Goal: Use online tool/utility: Utilize a website feature to perform a specific function

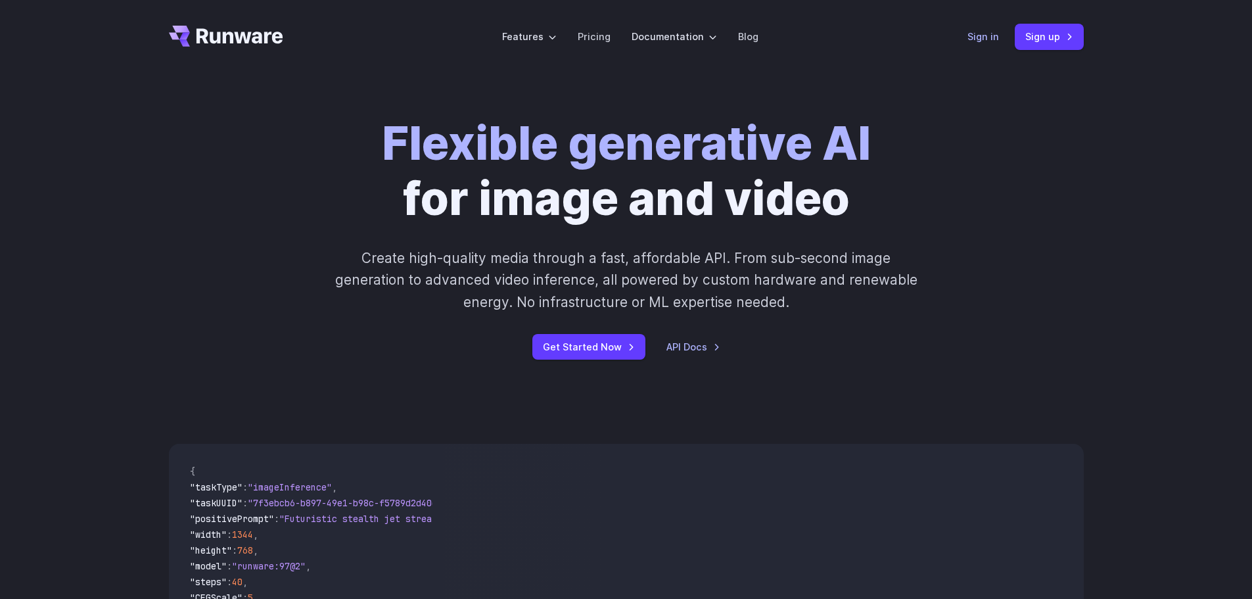
click at [990, 38] on link "Sign in" at bounding box center [984, 36] width 32 height 15
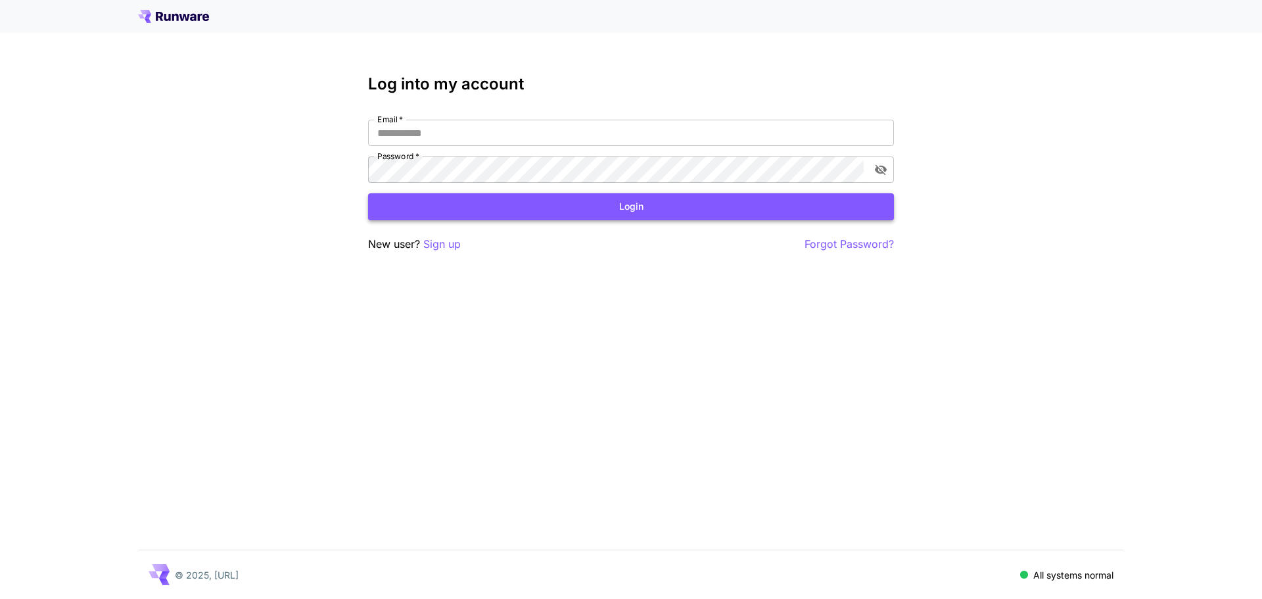
type input "**********"
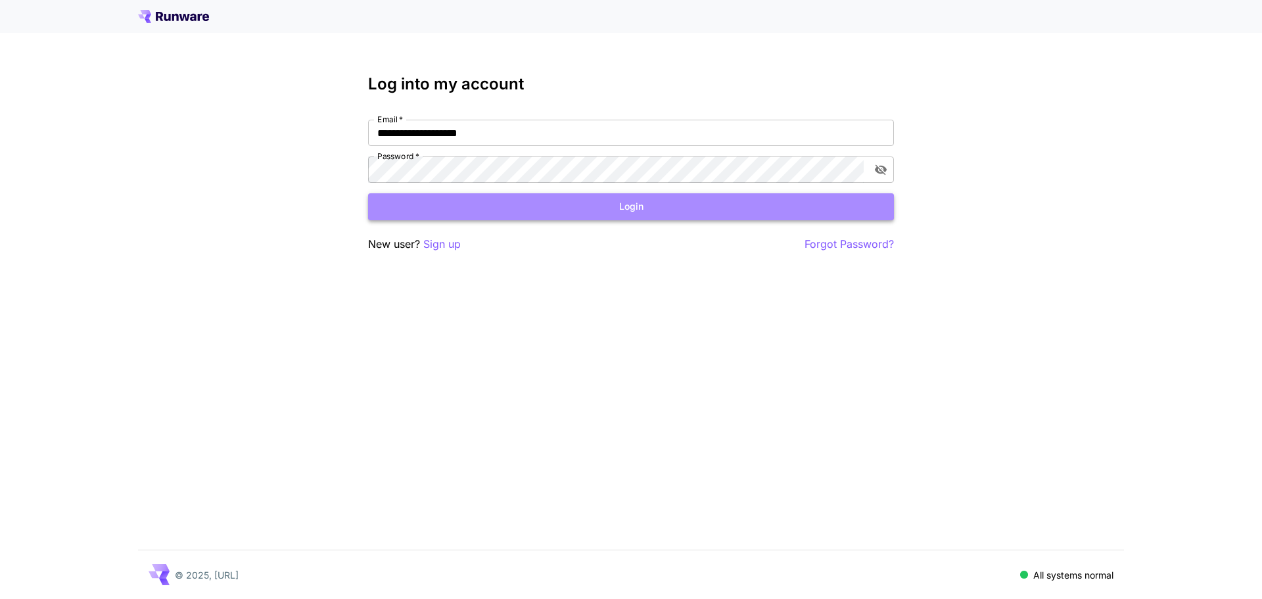
click at [604, 209] on button "Login" at bounding box center [631, 206] width 526 height 27
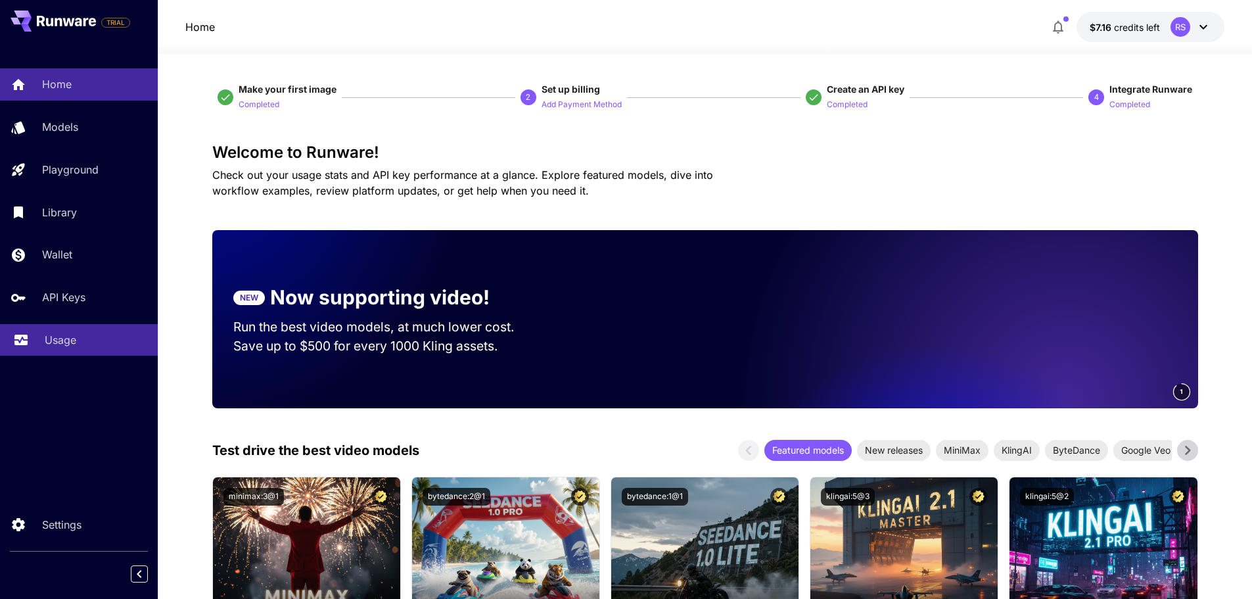
click at [70, 343] on p "Usage" at bounding box center [61, 340] width 32 height 16
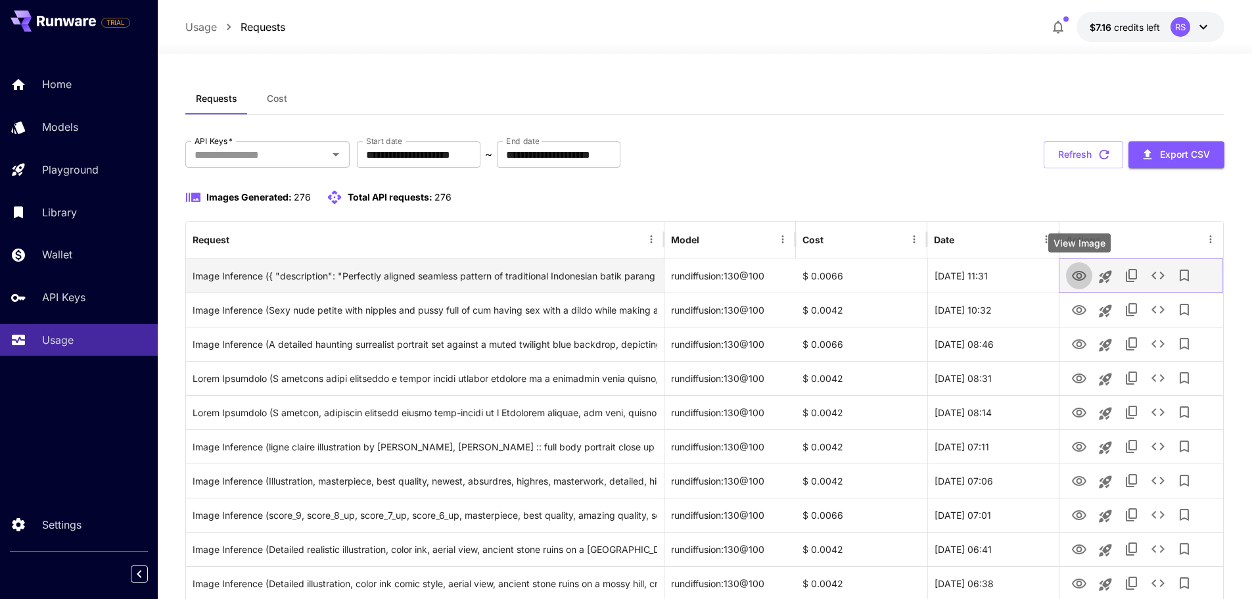
click at [1079, 277] on icon "View Image" at bounding box center [1080, 276] width 16 height 16
click at [1081, 275] on icon "View Image" at bounding box center [1080, 276] width 16 height 16
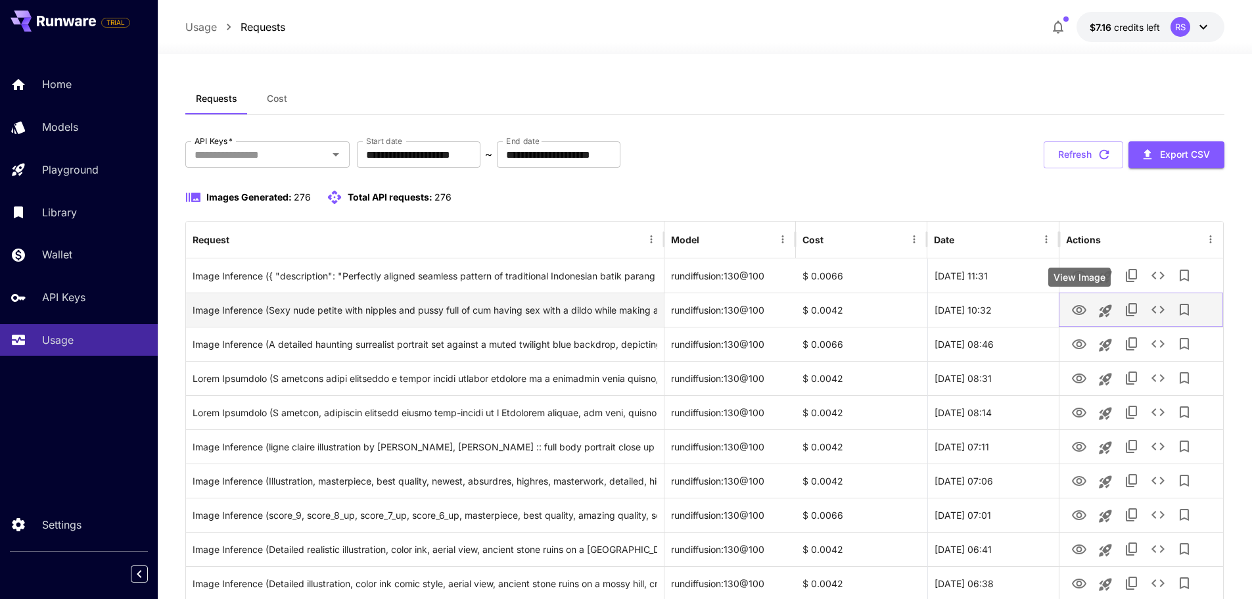
click at [1079, 315] on icon "View Image" at bounding box center [1080, 310] width 16 height 16
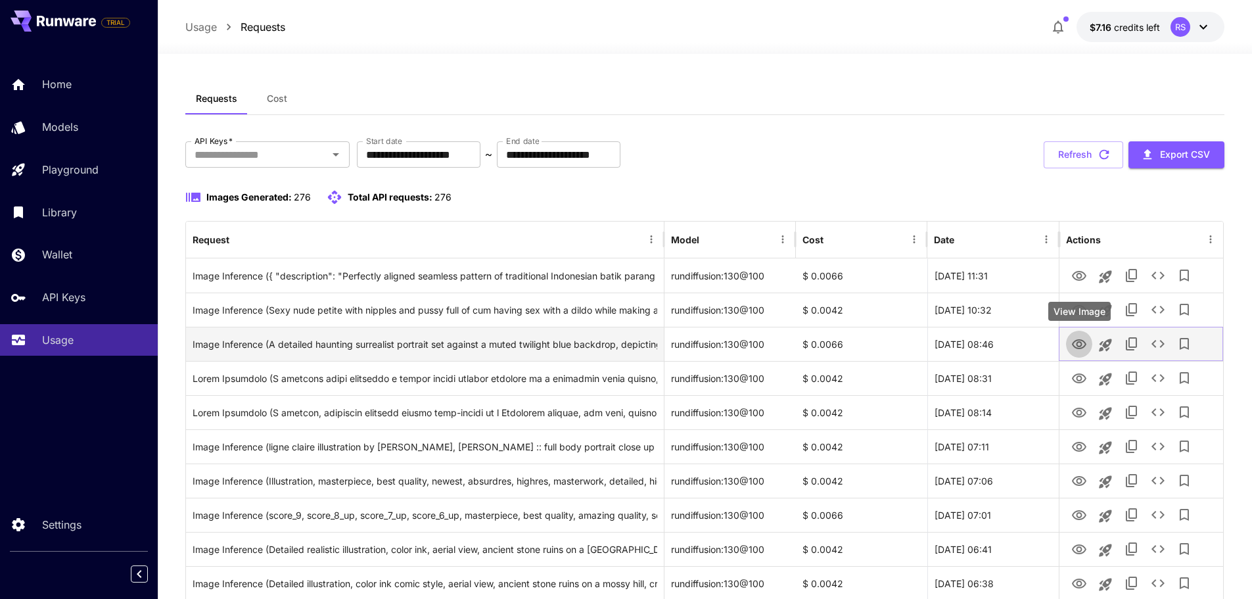
click at [1077, 341] on icon "View Image" at bounding box center [1079, 344] width 14 height 10
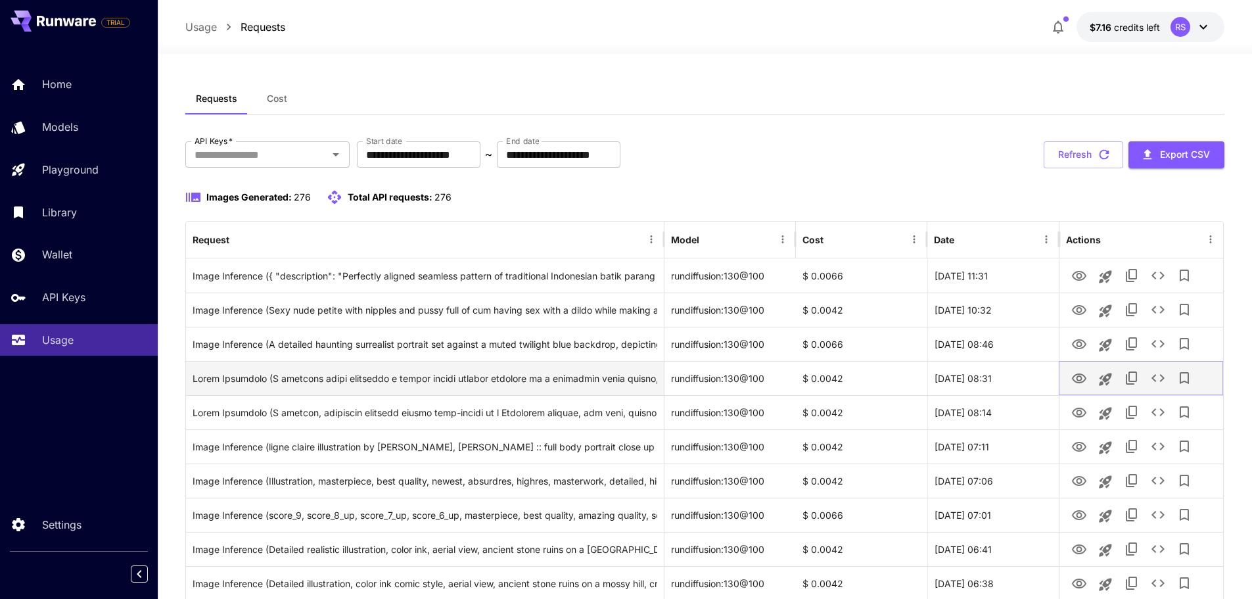
click at [1085, 375] on icon "View Image" at bounding box center [1080, 379] width 16 height 16
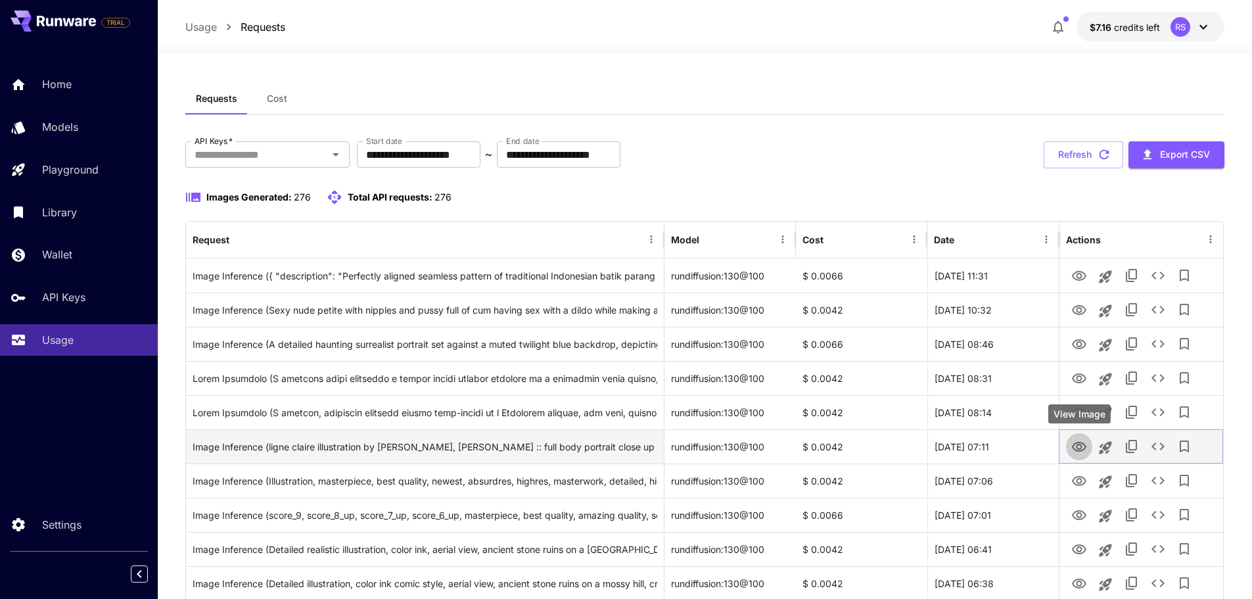
click at [1079, 444] on icon "View Image" at bounding box center [1079, 447] width 14 height 10
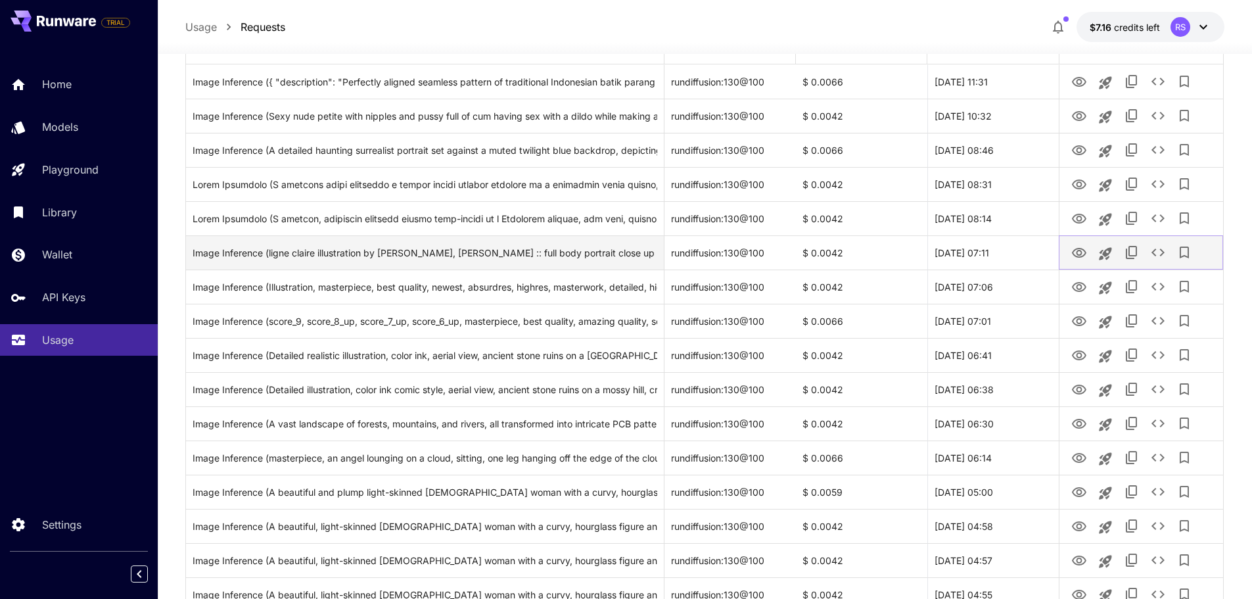
scroll to position [197, 0]
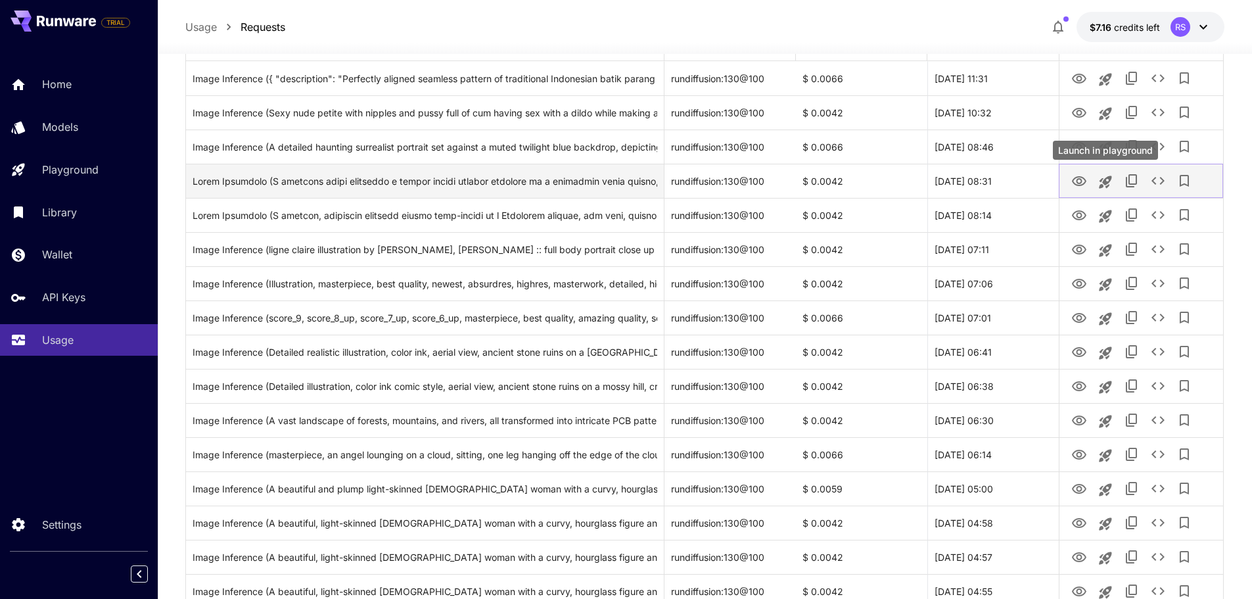
click at [1106, 185] on icon "Launch in playground" at bounding box center [1105, 182] width 12 height 12
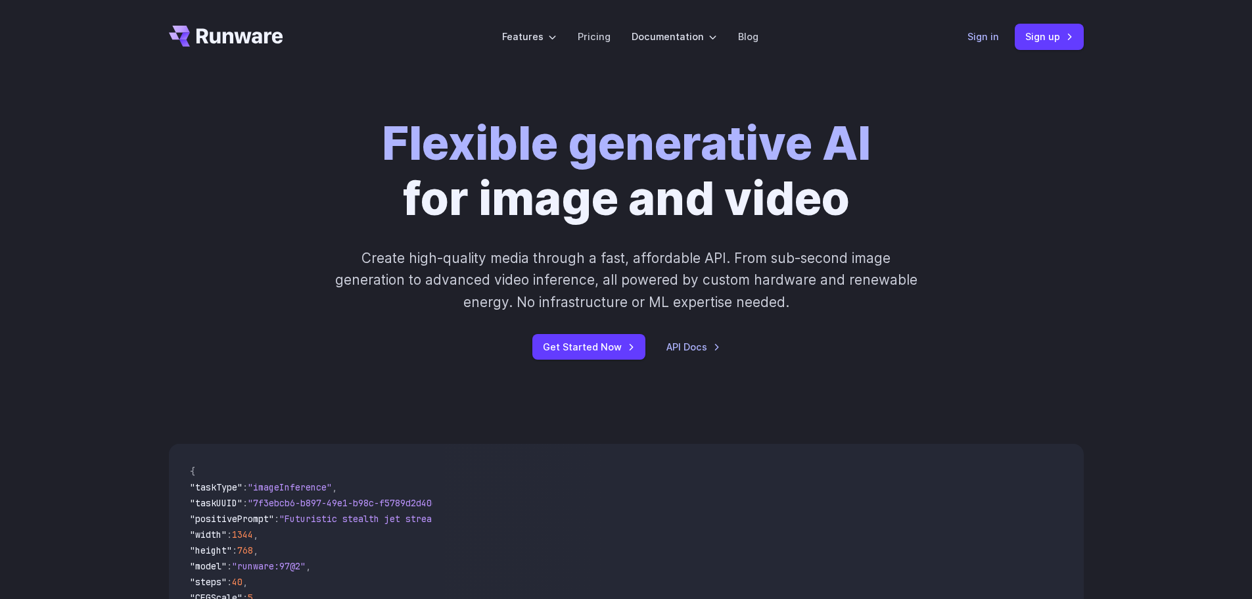
click at [978, 32] on link "Sign in" at bounding box center [984, 36] width 32 height 15
